Goal: Navigation & Orientation: Find specific page/section

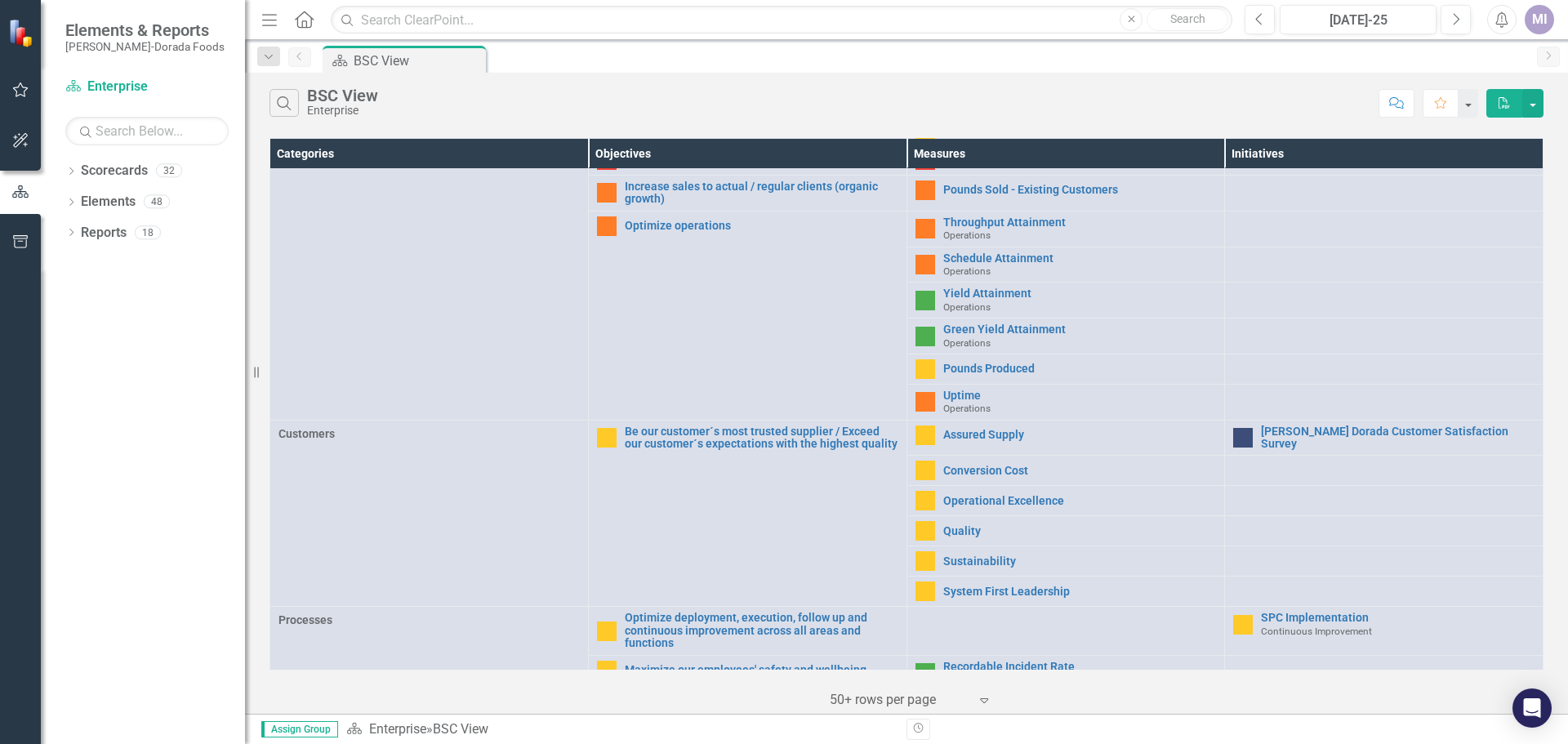
scroll to position [163, 0]
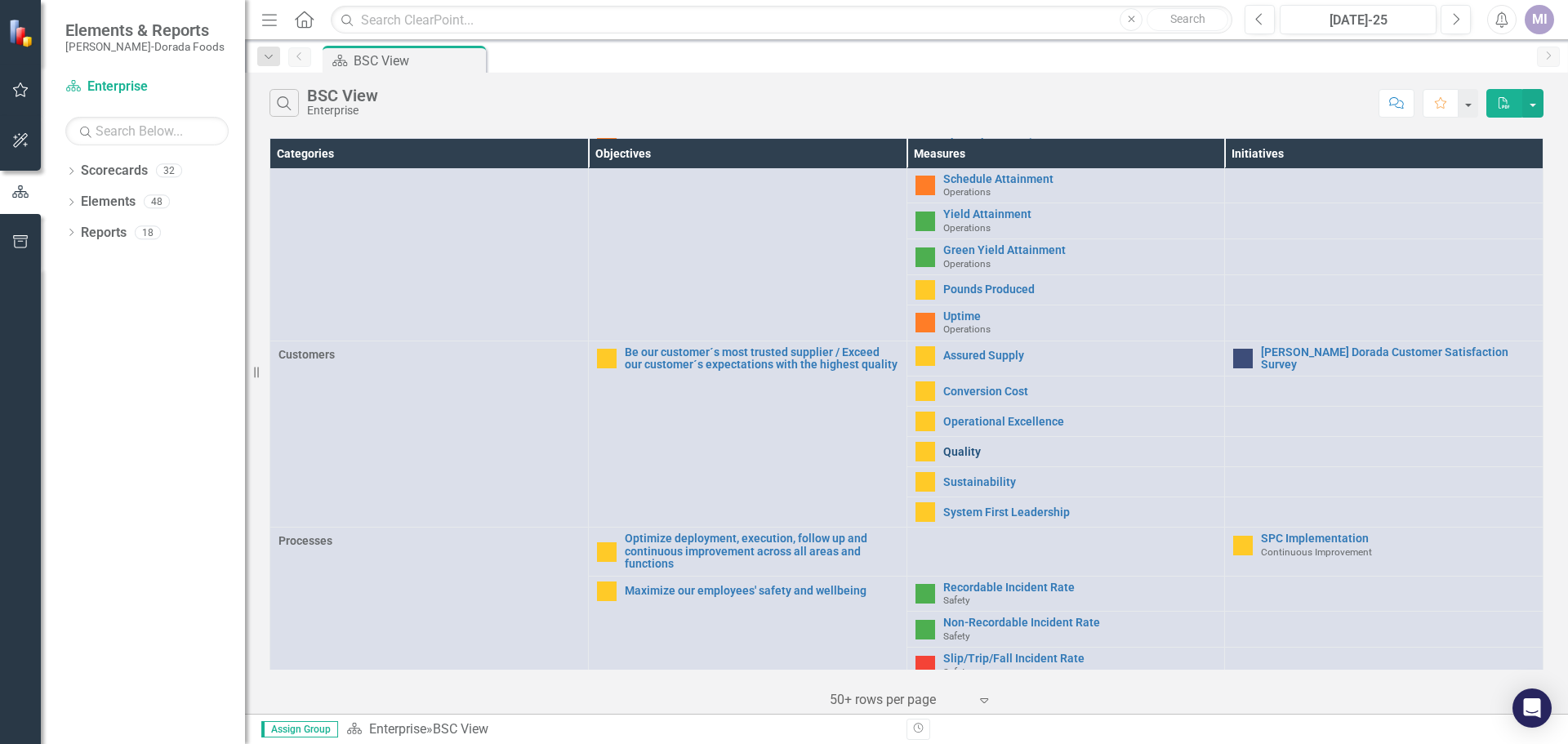
click at [948, 448] on link "Quality" at bounding box center [1079, 452] width 274 height 12
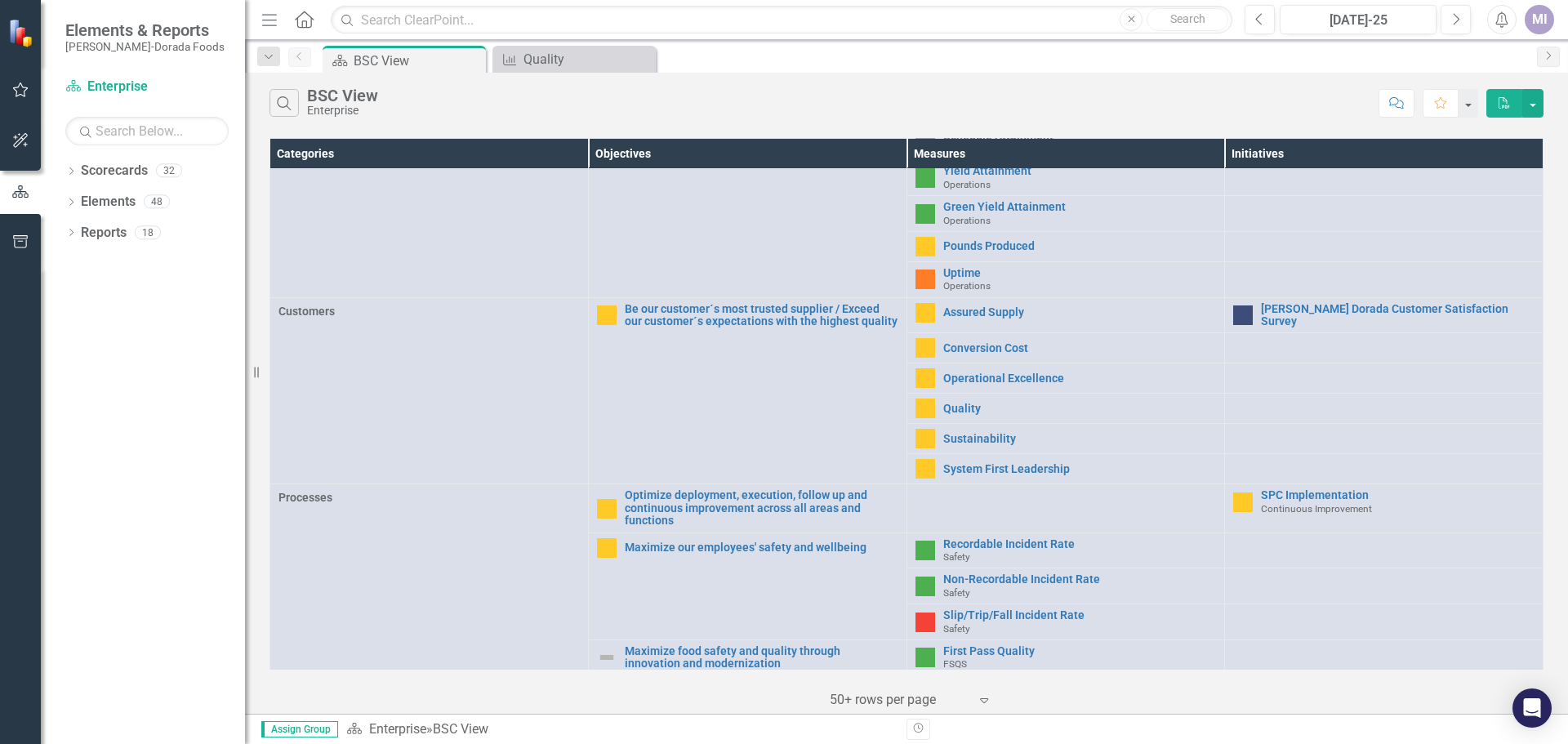
scroll to position [245, 0]
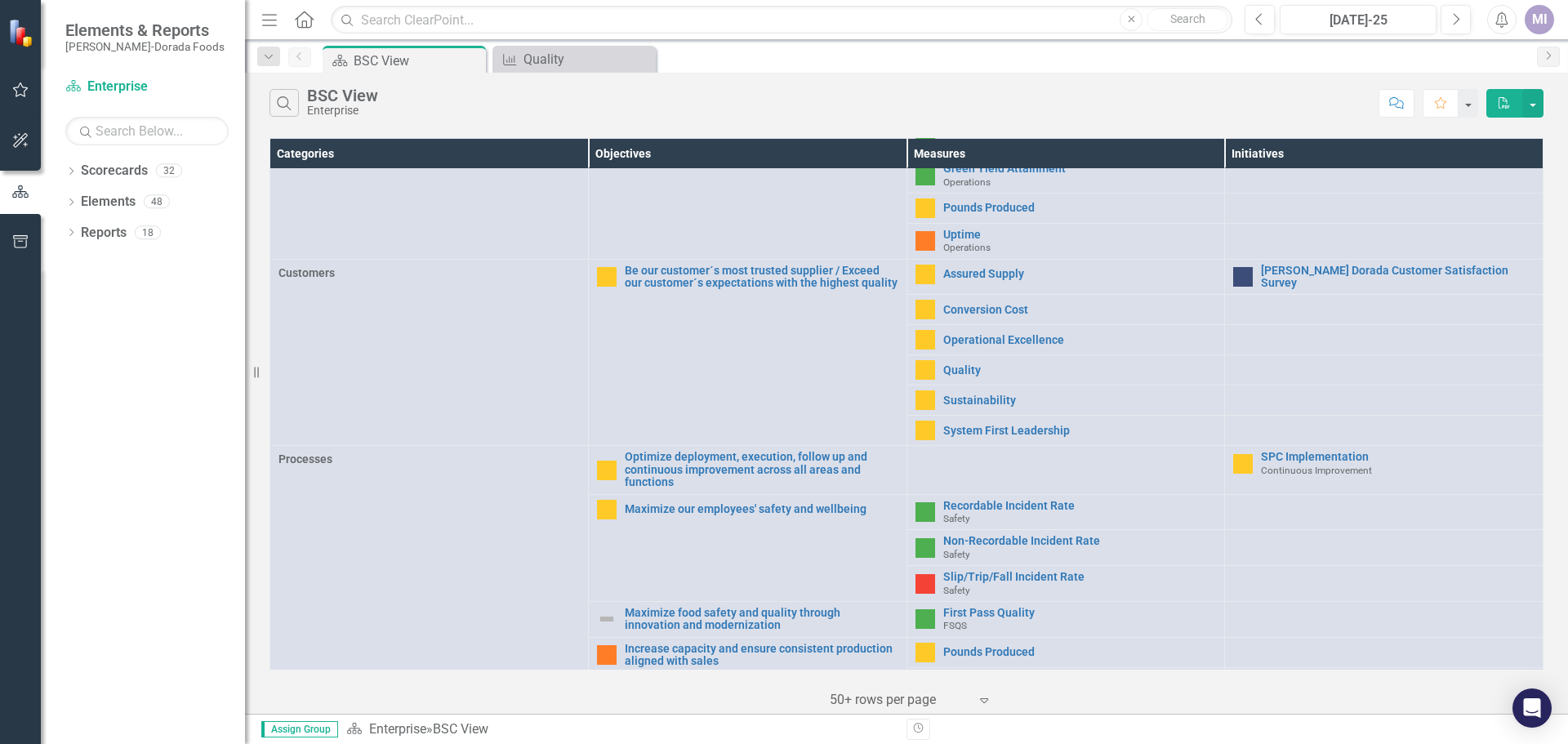
click at [271, 25] on icon "Menu" at bounding box center [269, 19] width 21 height 18
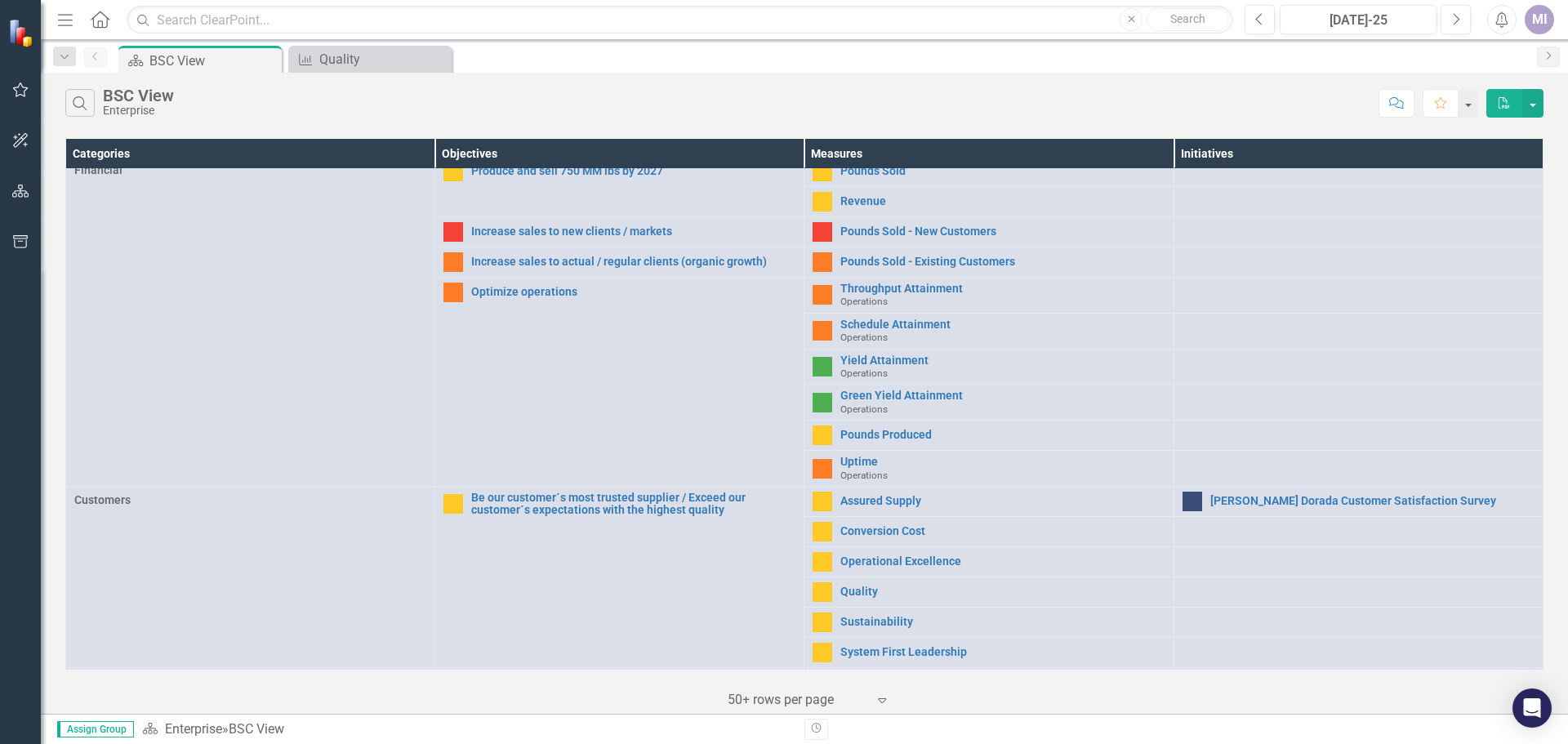
scroll to position [0, 0]
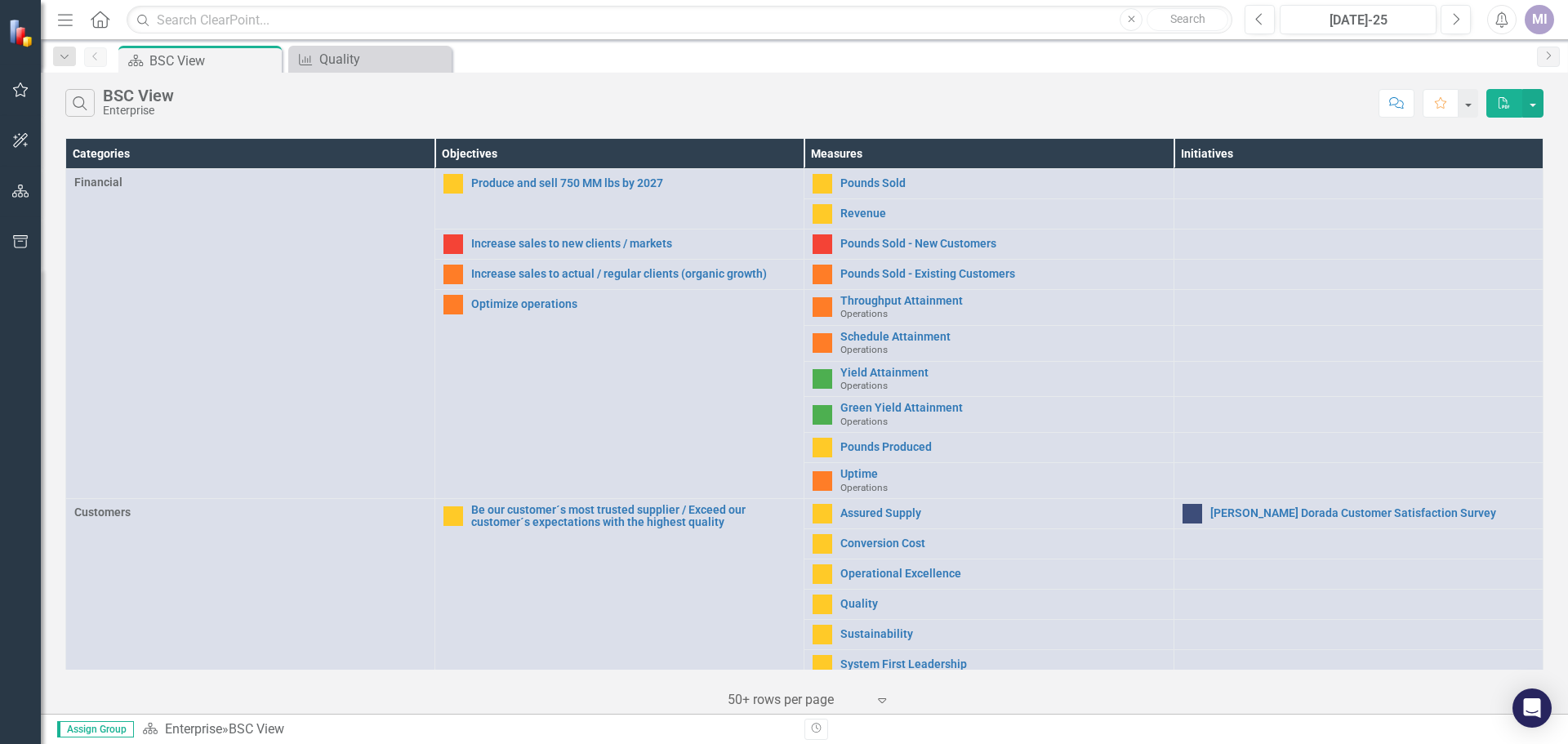
click at [97, 20] on icon "Home" at bounding box center [100, 19] width 21 height 18
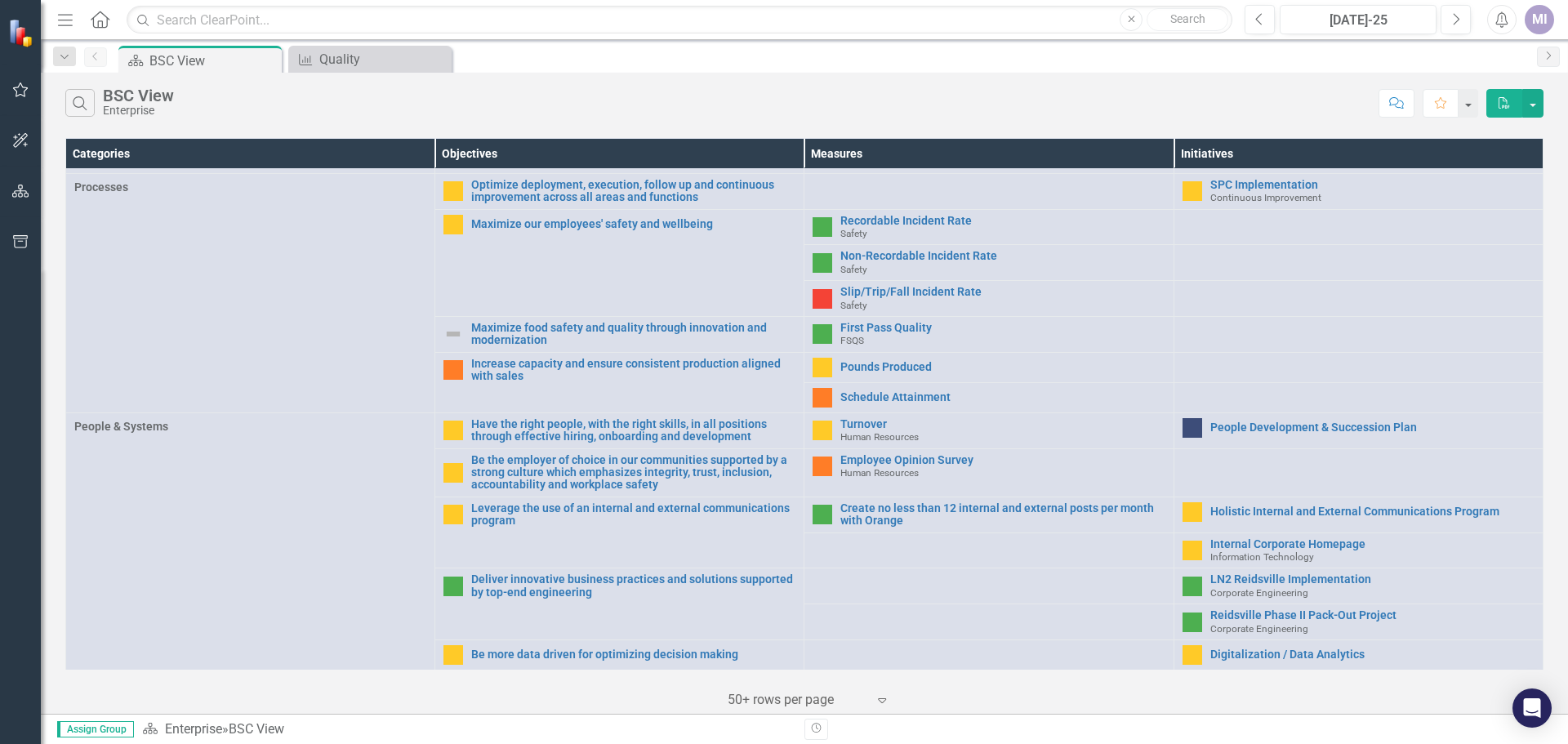
scroll to position [507, 0]
click at [498, 656] on link "Be more data driven for optimizing decision making" at bounding box center [633, 654] width 324 height 12
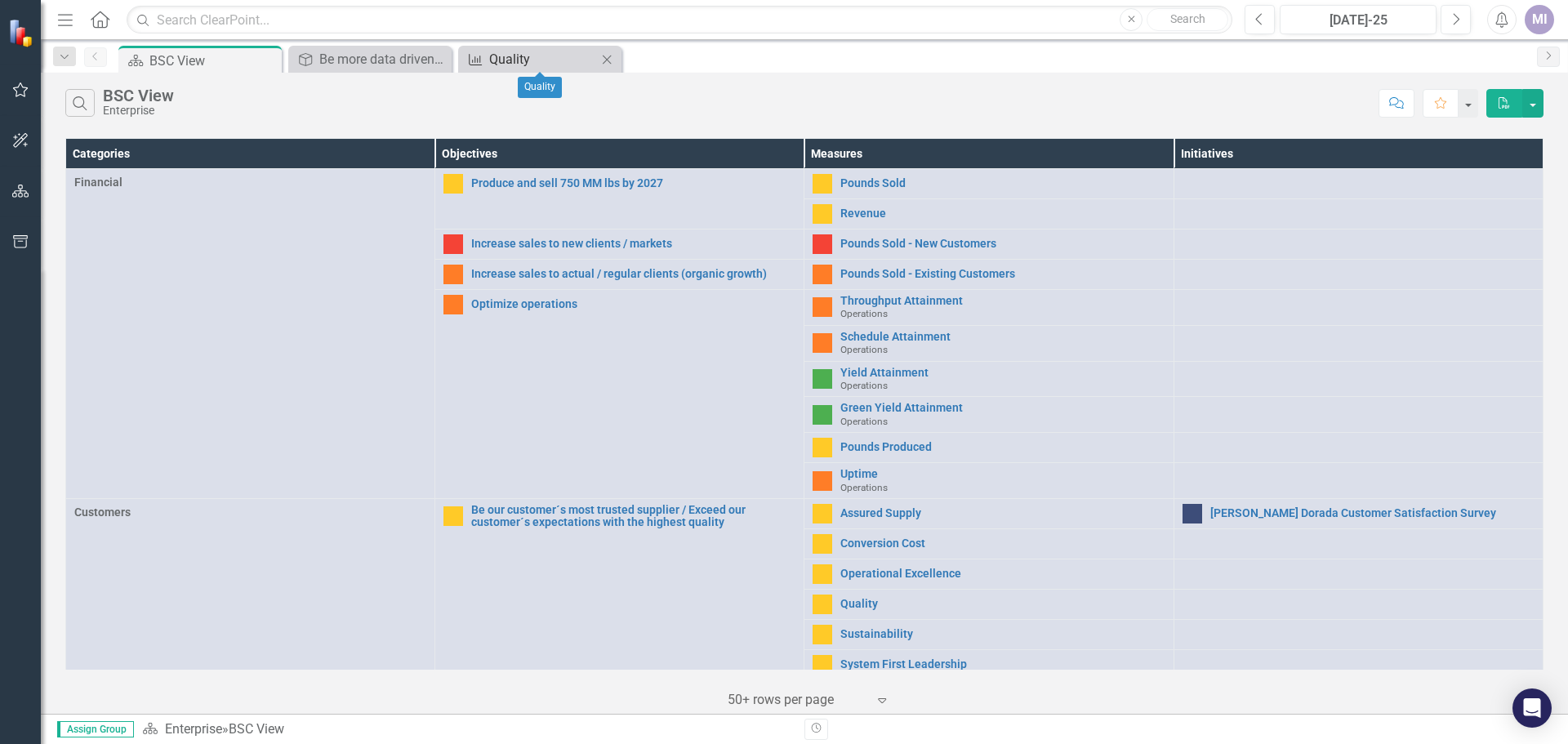
click at [505, 60] on div "Quality" at bounding box center [543, 59] width 108 height 20
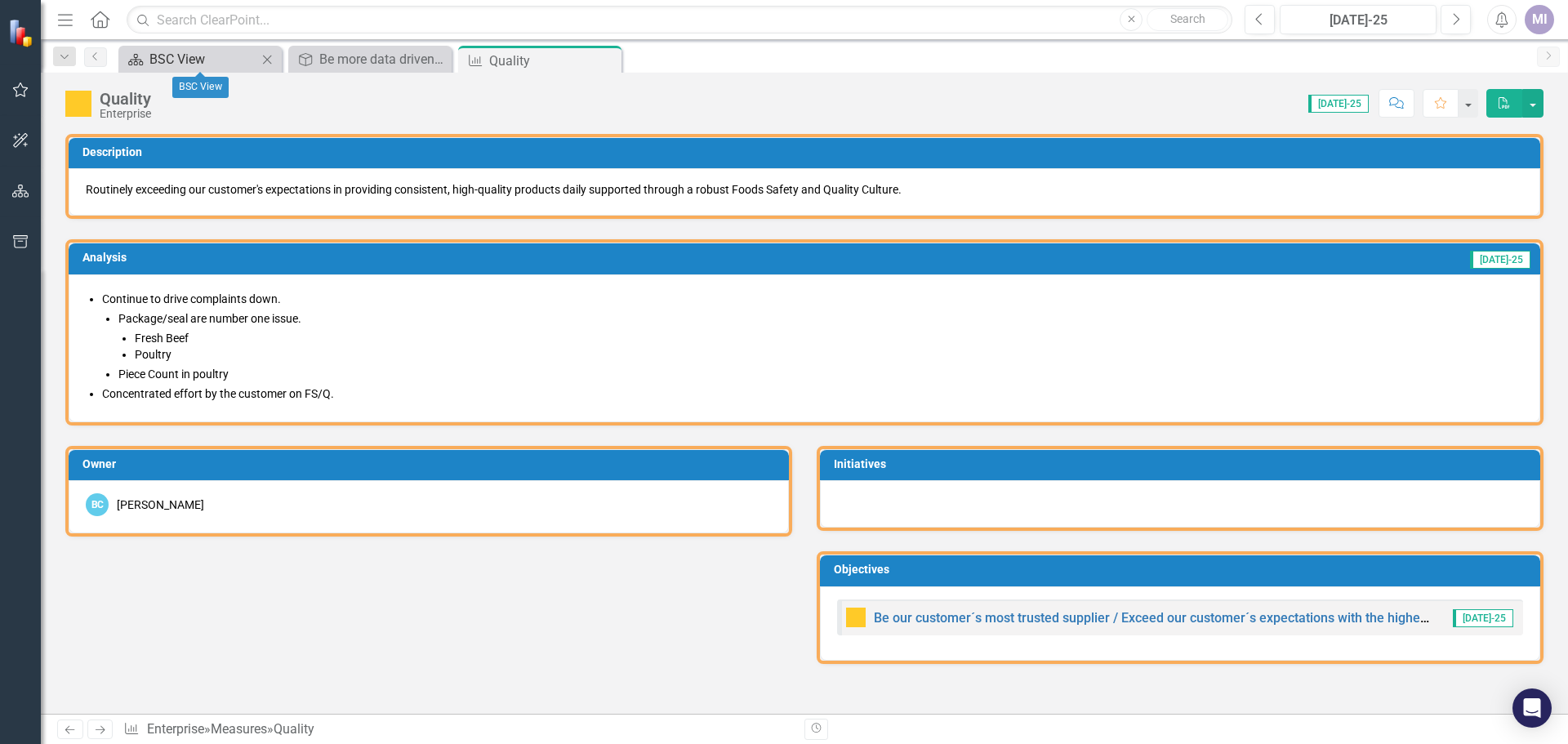
click at [190, 53] on div "BSC View" at bounding box center [203, 59] width 108 height 20
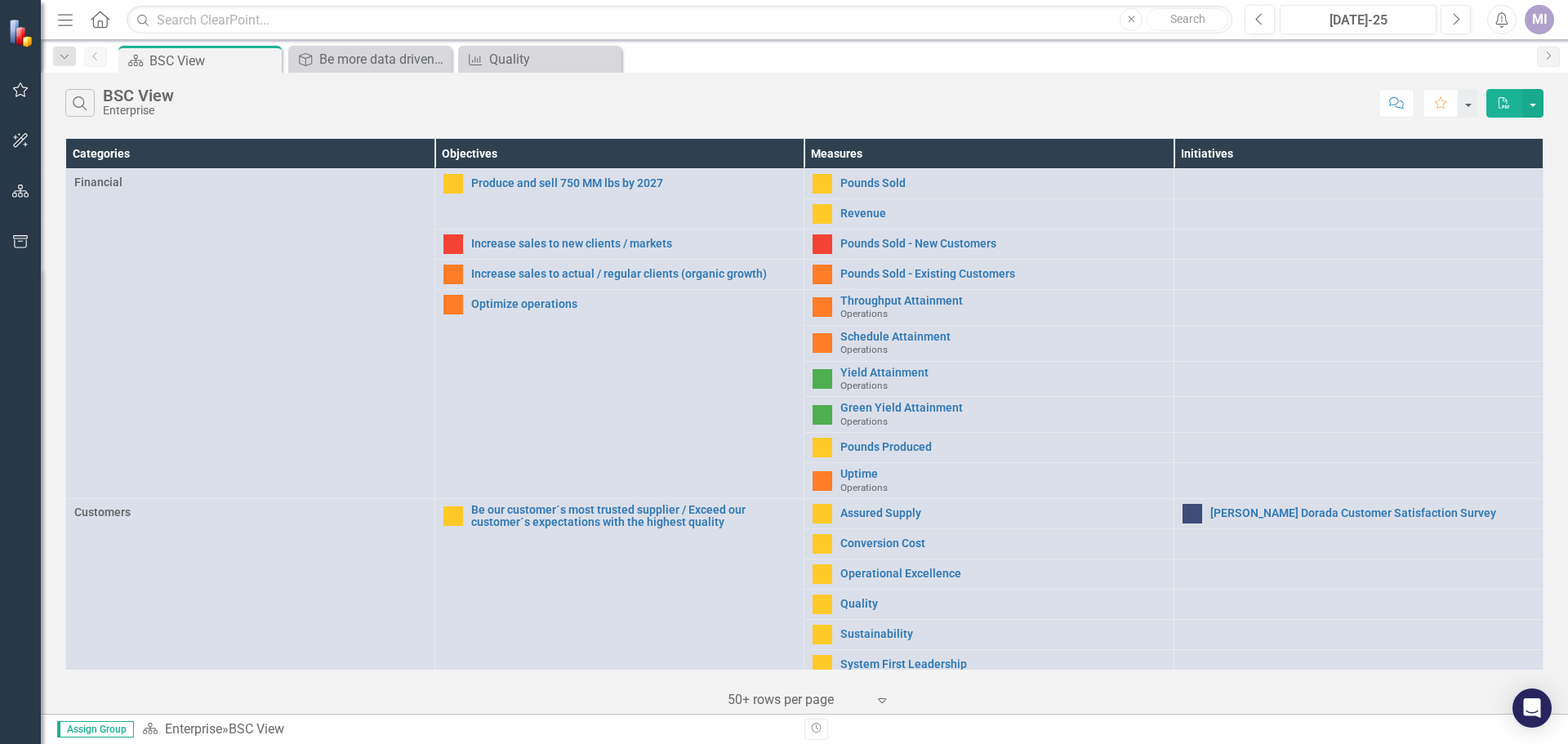
click at [22, 41] on img at bounding box center [22, 33] width 31 height 31
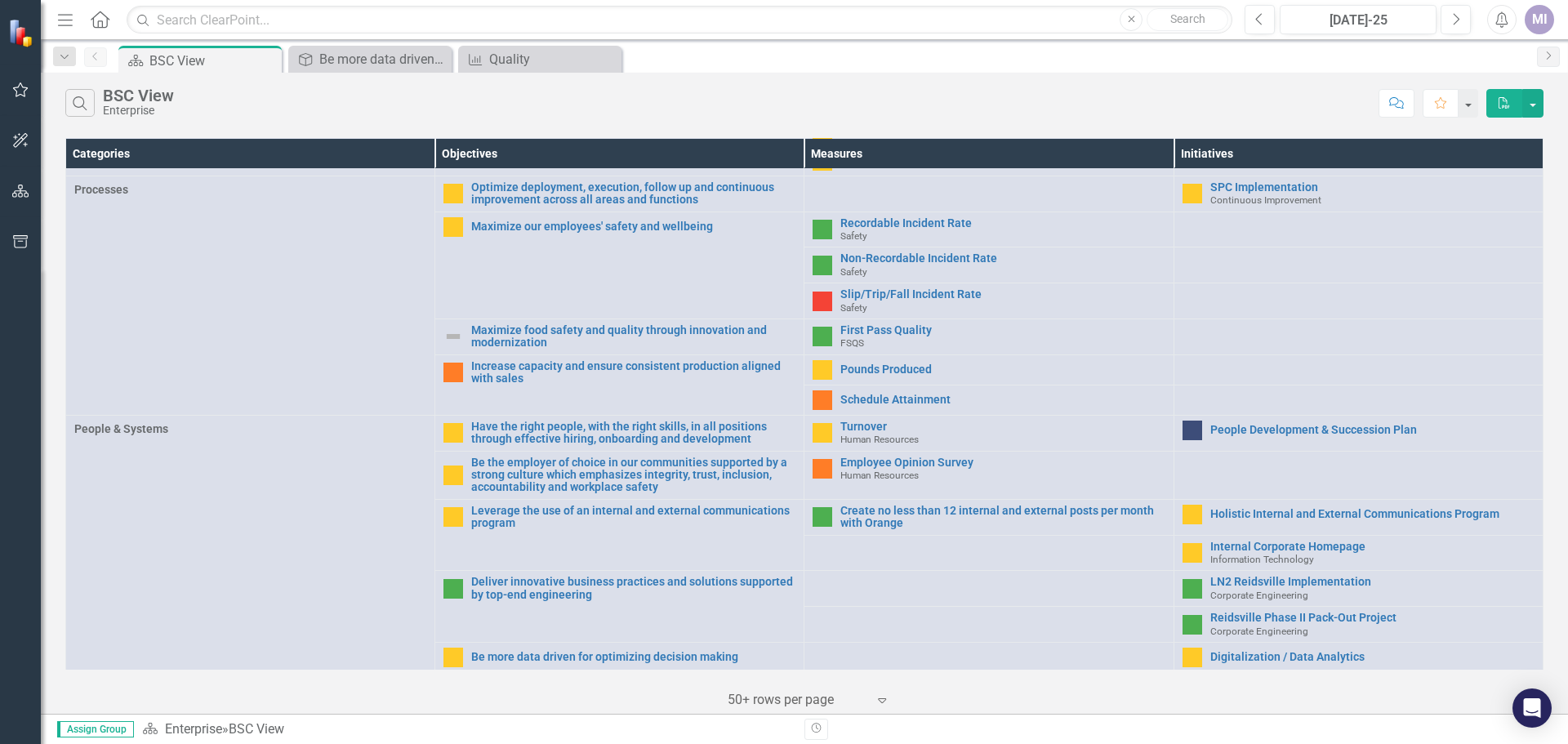
scroll to position [507, 0]
